Goal: Task Accomplishment & Management: Use online tool/utility

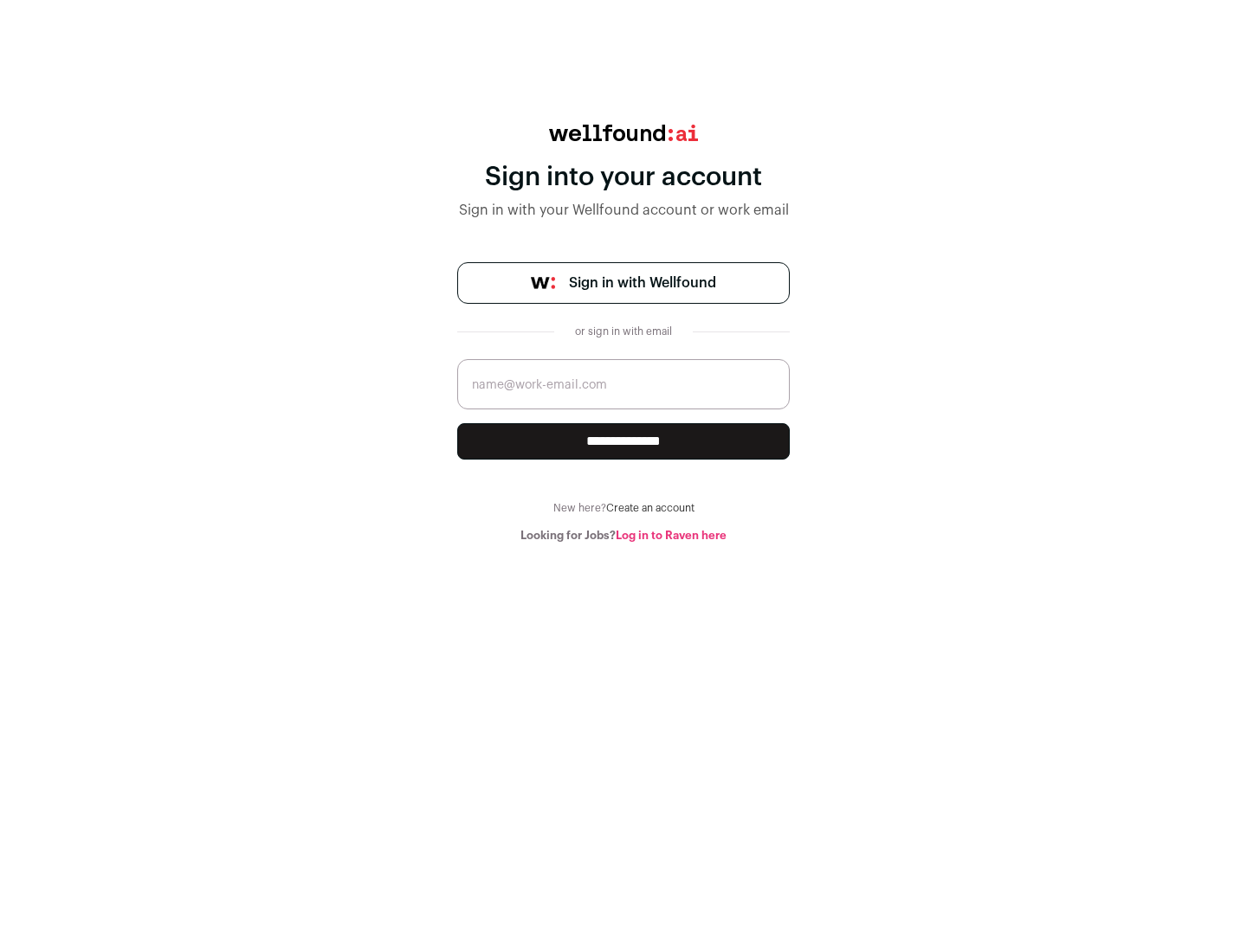
click at [642, 284] on span "Sign in with Wellfound" at bounding box center [643, 283] width 147 height 21
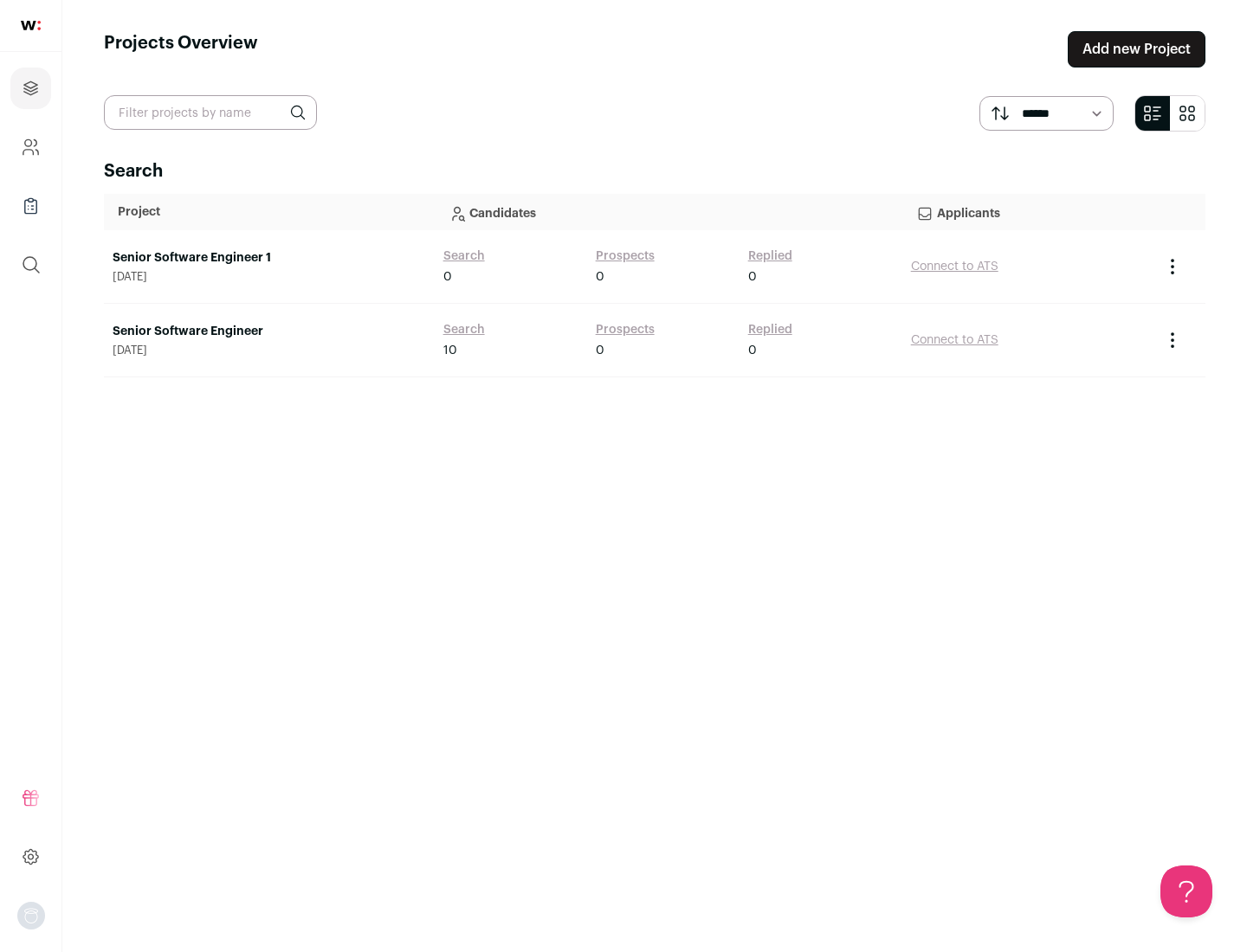
click at [269, 331] on link "Senior Software Engineer" at bounding box center [269, 331] width 313 height 17
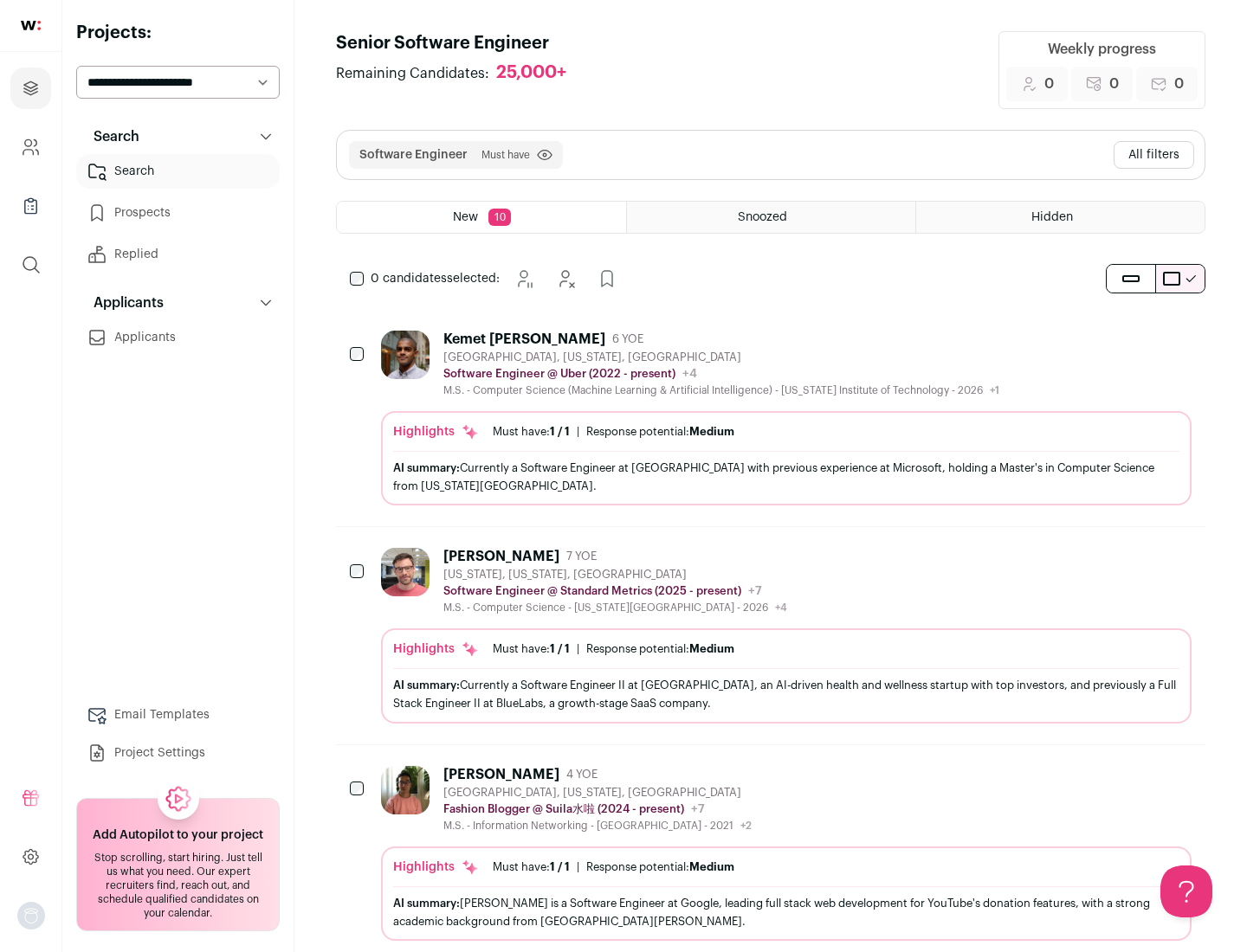
click at [770, 418] on div "Highlights Must have: 1 / 1 How many must haves have been fulfilled? | Response…" at bounding box center [786, 458] width 811 height 95
